Goal: Navigation & Orientation: Find specific page/section

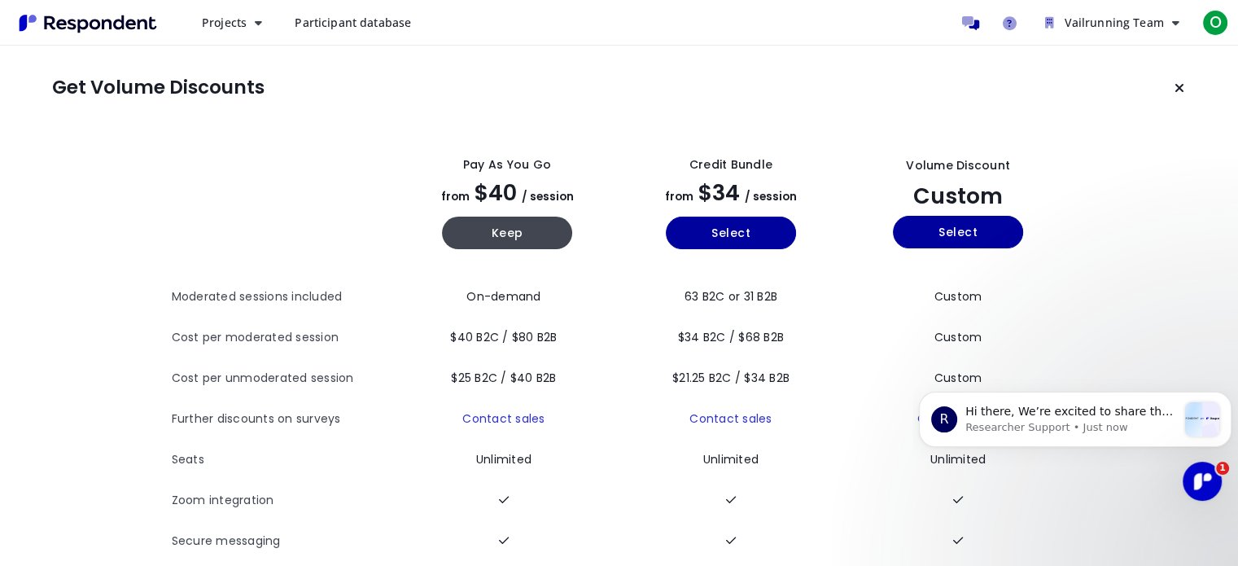
click at [372, 24] on span "Participant database" at bounding box center [353, 22] width 116 height 15
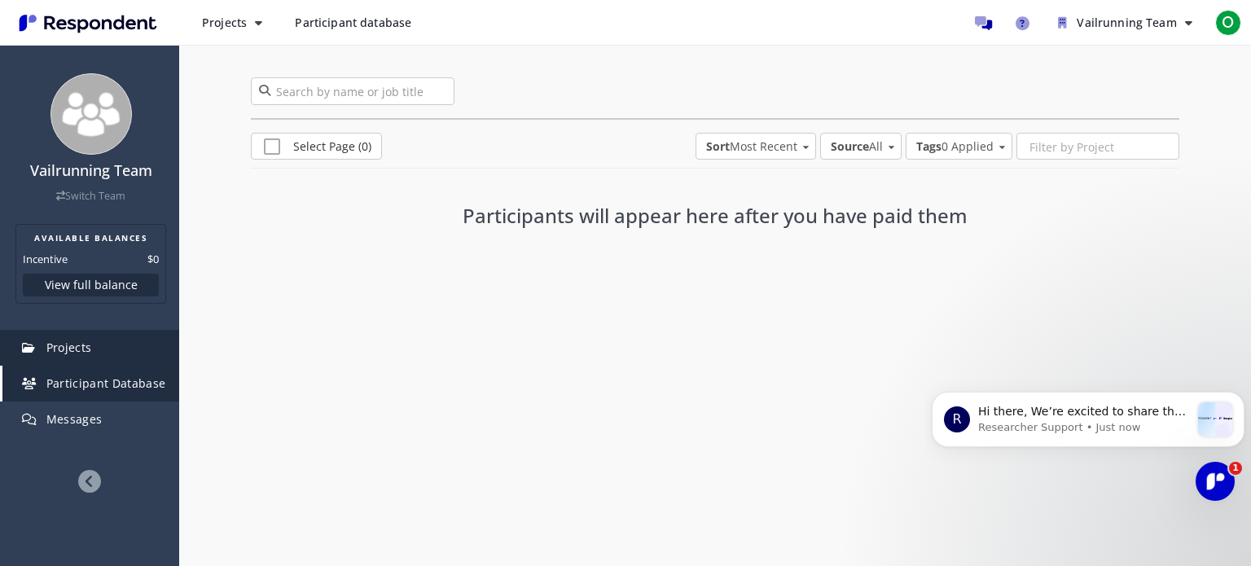
click at [111, 357] on link "Projects" at bounding box center [90, 348] width 177 height 36
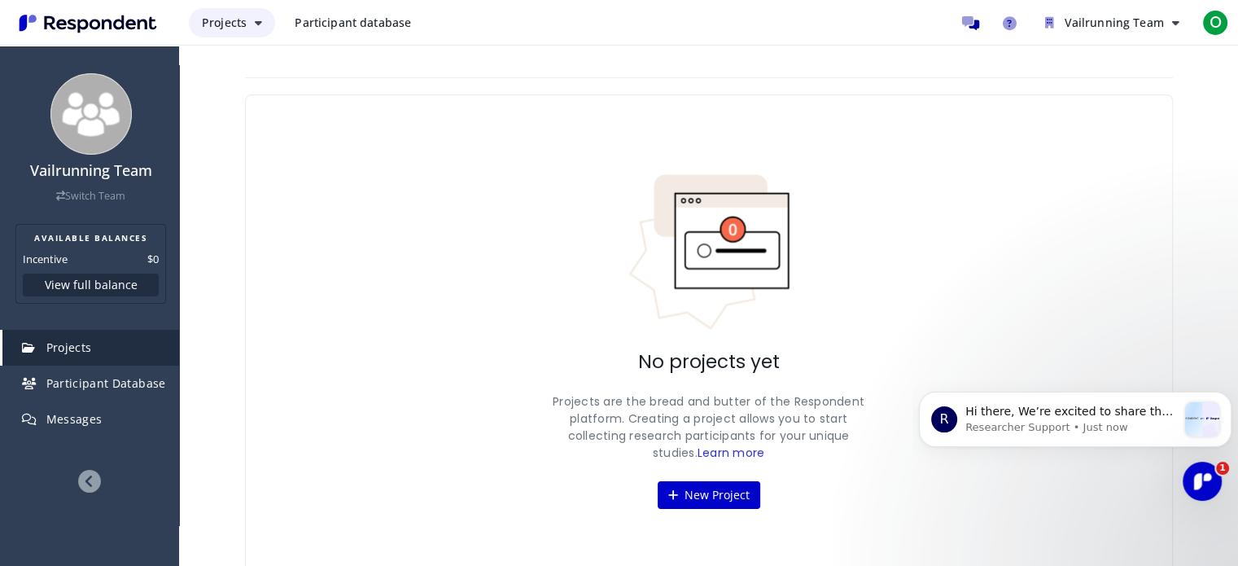
click at [256, 17] on icon "Main navigation" at bounding box center [258, 22] width 7 height 11
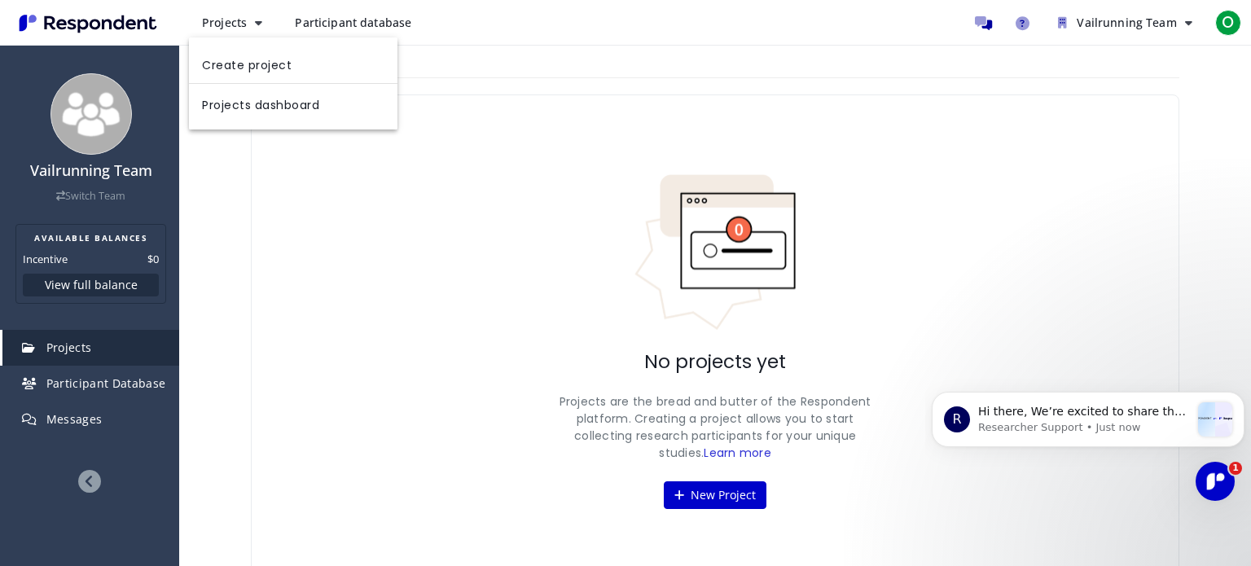
click at [267, 255] on md-backdrop at bounding box center [625, 283] width 1251 height 566
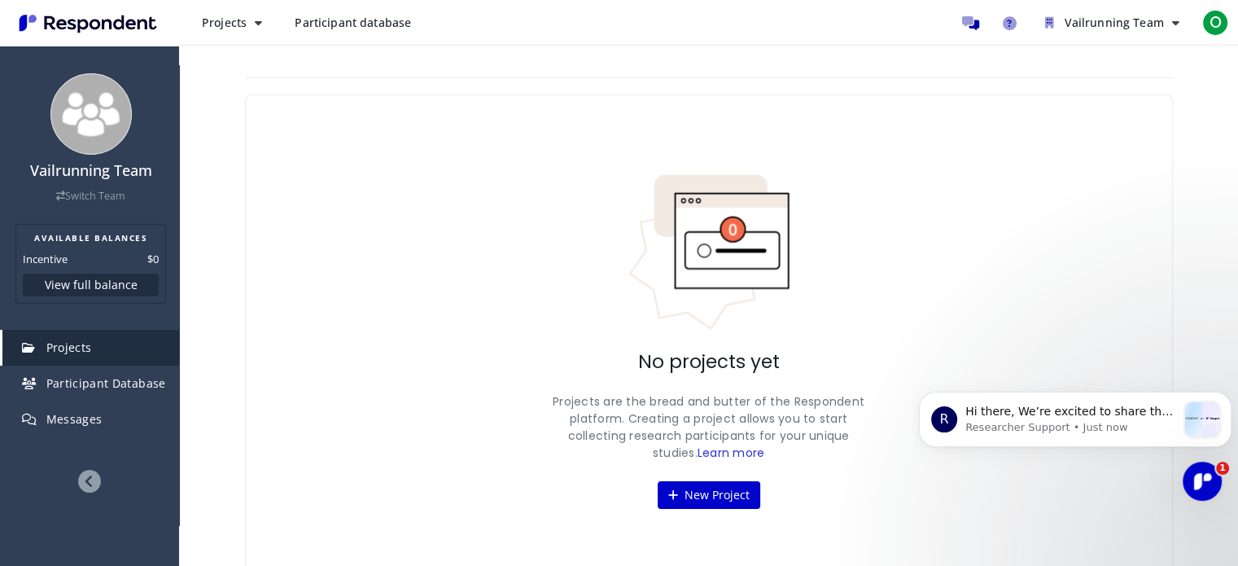
click at [85, 350] on span "Projects" at bounding box center [69, 347] width 46 height 15
click at [1097, 415] on p "Hi there, We’re excited to share that our site and platform have had a refresh!…" at bounding box center [1072, 412] width 212 height 16
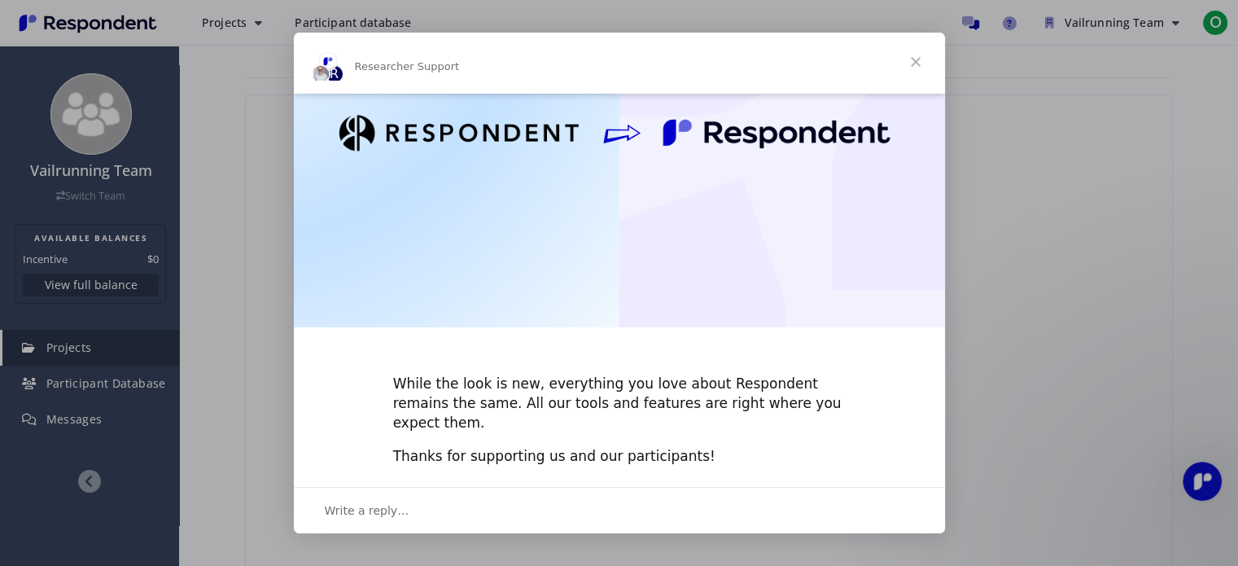
scroll to position [219, 0]
click at [910, 62] on span "Close" at bounding box center [916, 62] width 59 height 59
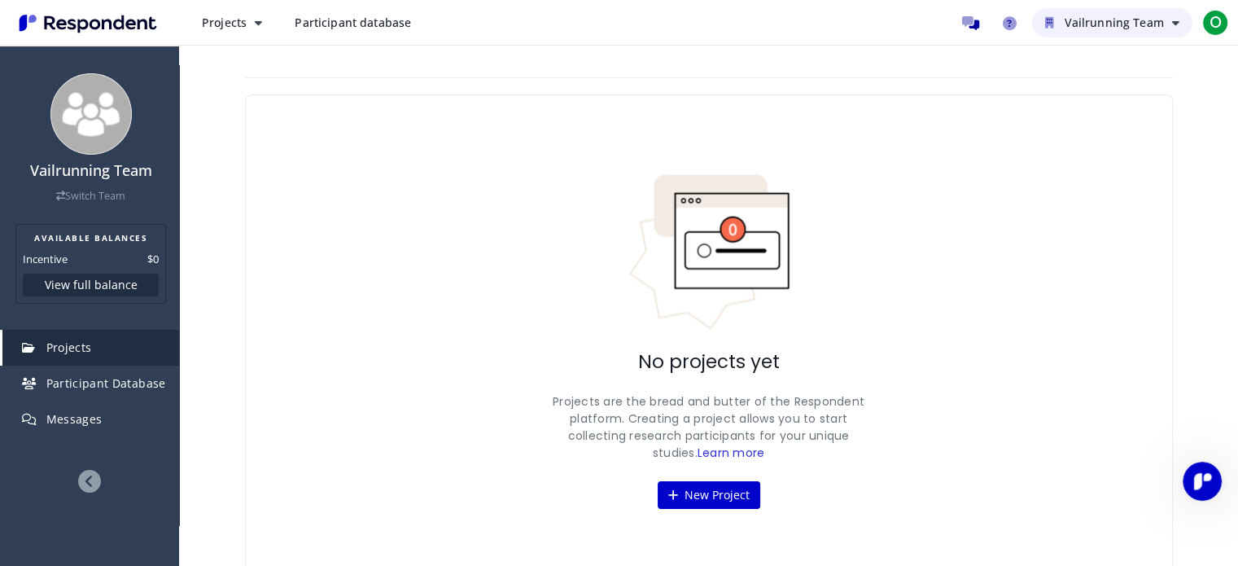
click at [1112, 19] on span "Vailrunning Team" at bounding box center [1113, 22] width 99 height 15
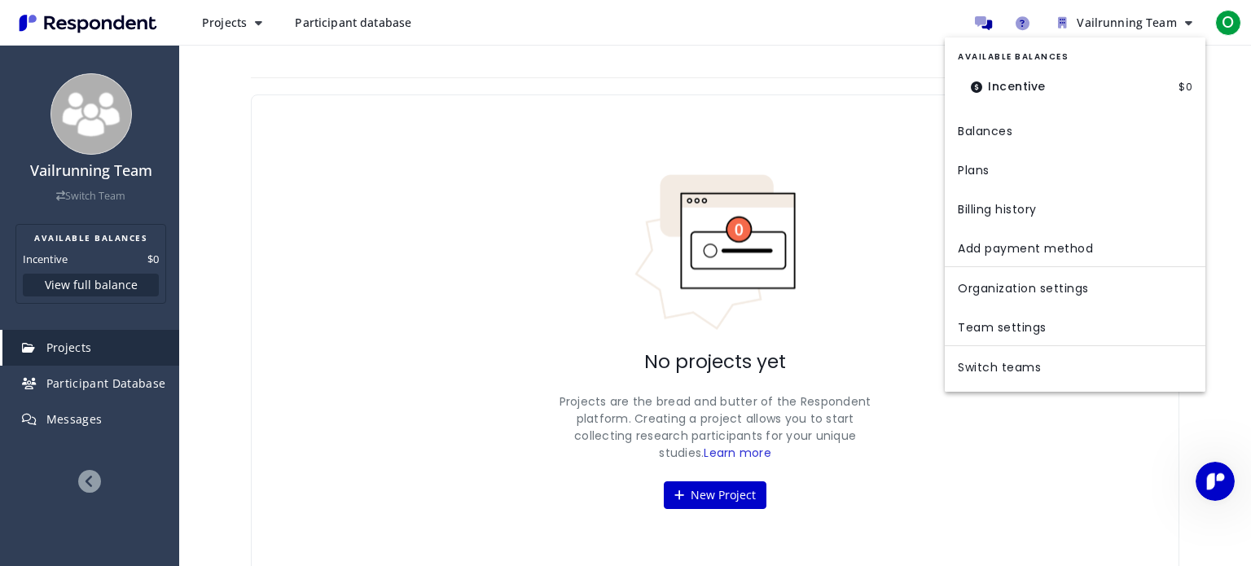
click at [1021, 32] on md-backdrop at bounding box center [625, 283] width 1251 height 566
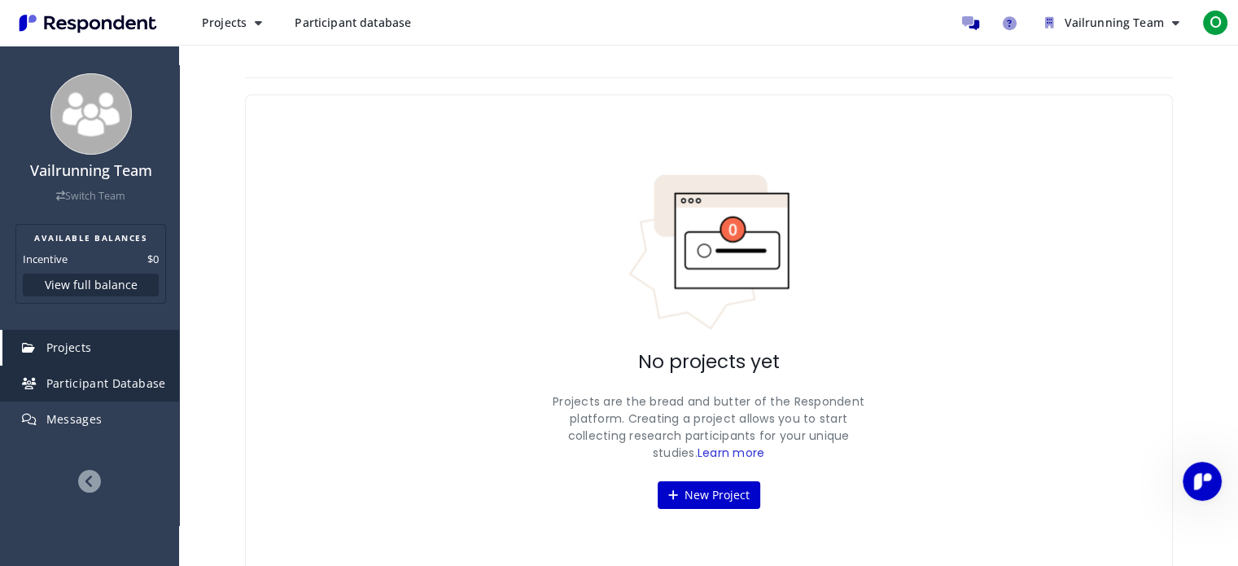
click at [65, 384] on span "Participant Database" at bounding box center [106, 382] width 120 height 15
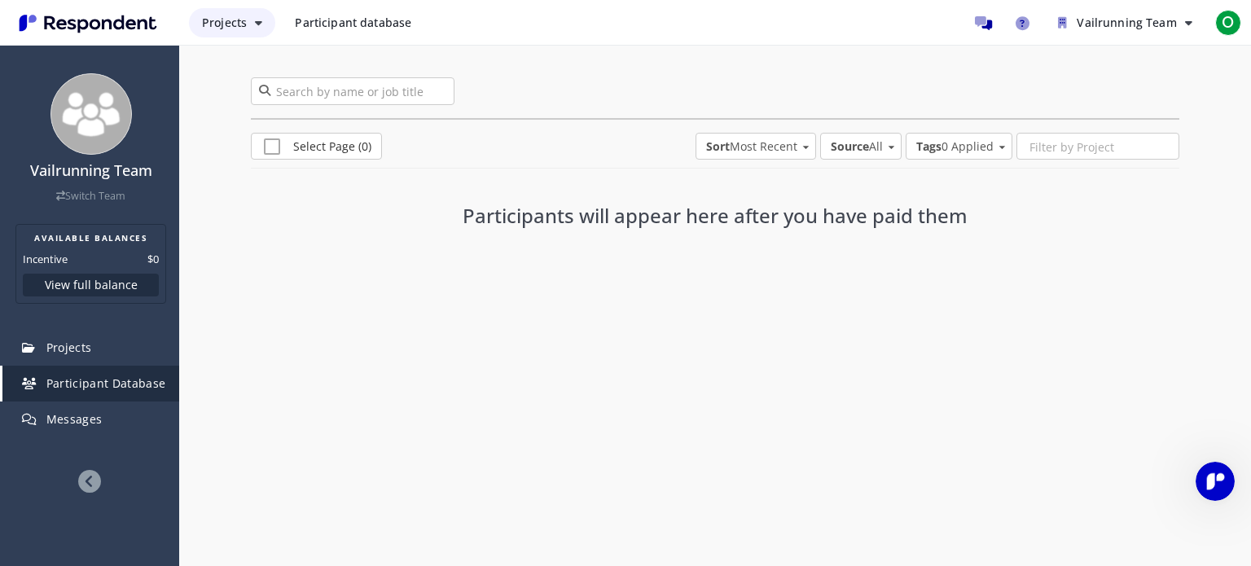
click at [231, 20] on span "Projects" at bounding box center [224, 22] width 45 height 15
